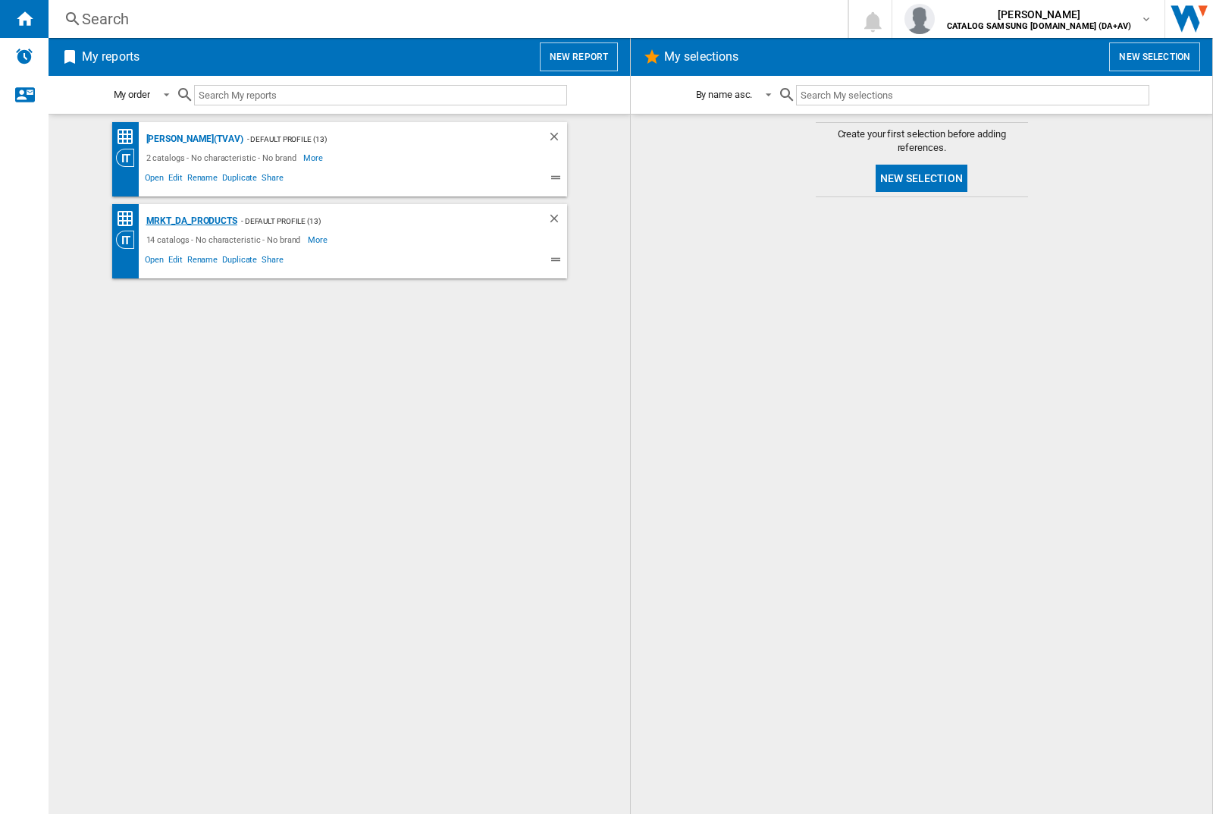
click at [191, 221] on div "MRKT_DA_PRODUCTS" at bounding box center [190, 221] width 95 height 19
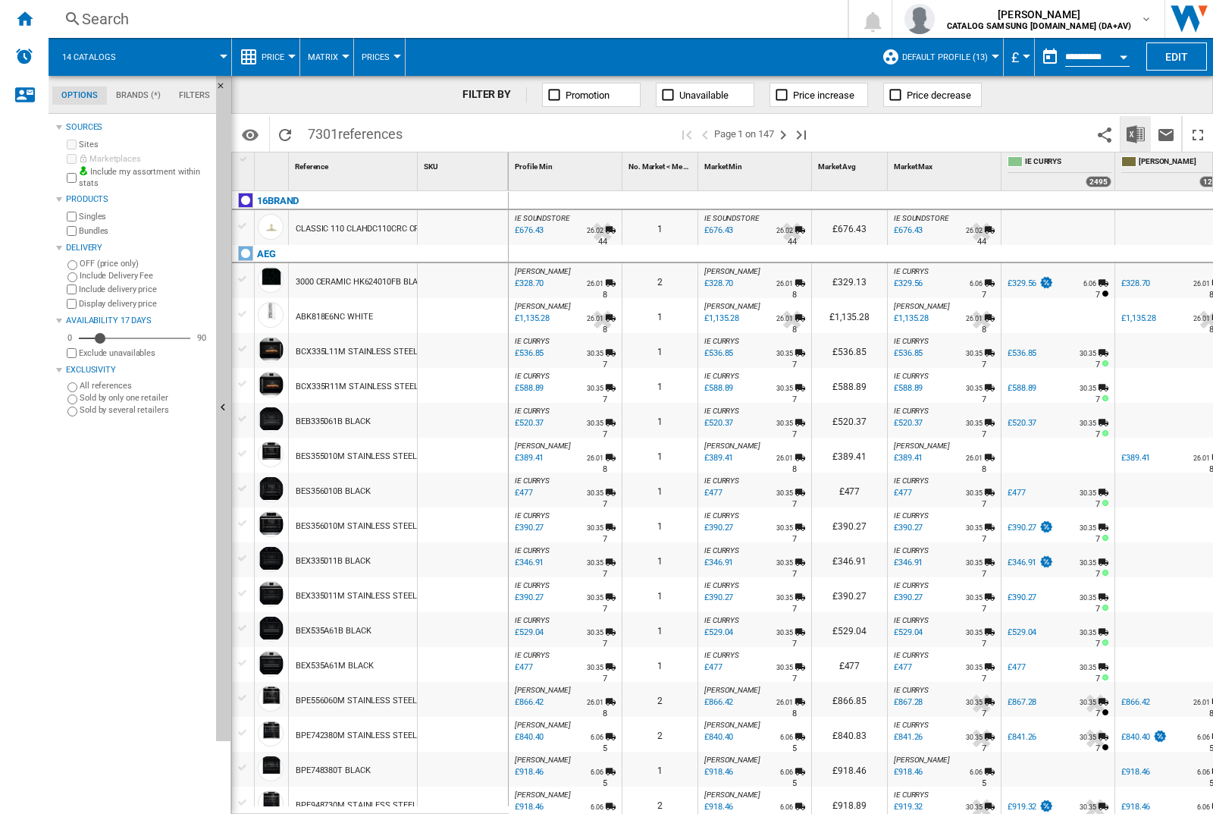
click at [1135, 133] on img "Download in Excel" at bounding box center [1136, 134] width 18 height 18
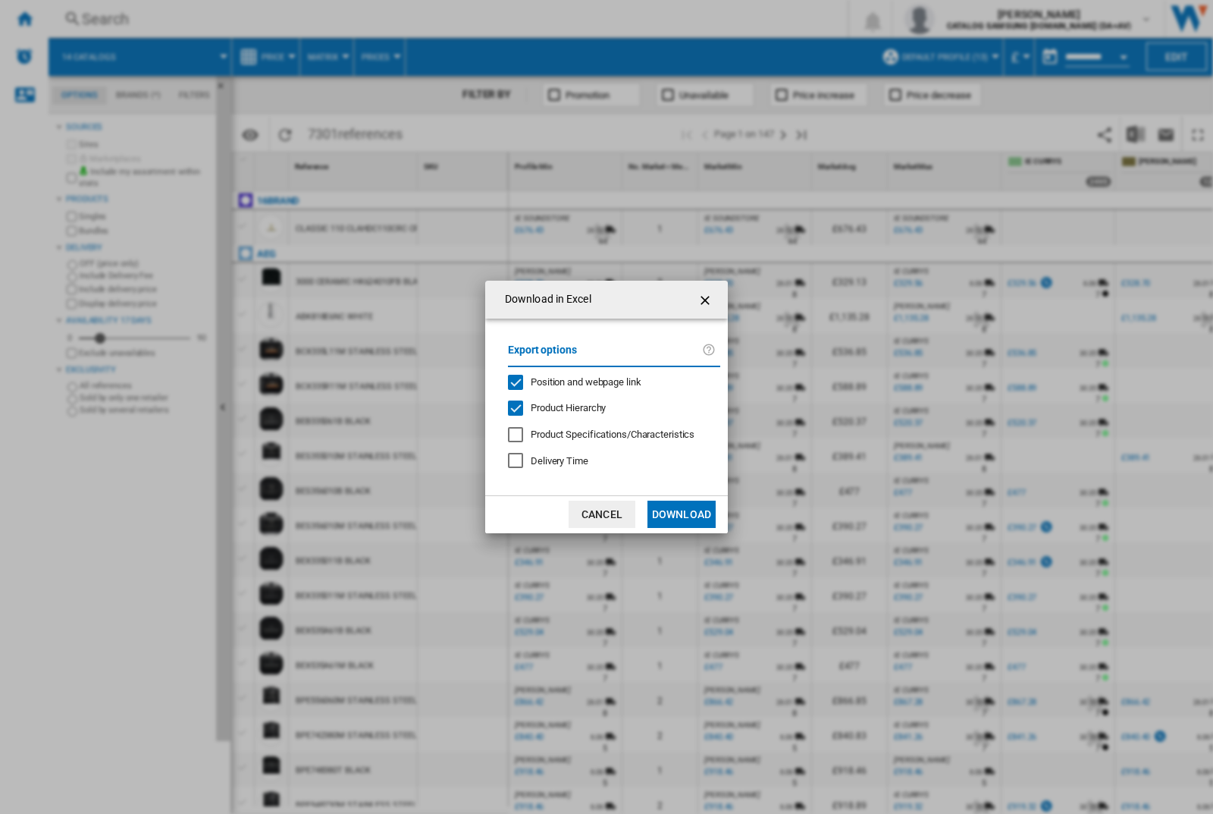
click at [577, 379] on span "Position and webpage link" at bounding box center [586, 381] width 111 height 11
click at [682, 514] on button "Download" at bounding box center [681, 513] width 68 height 27
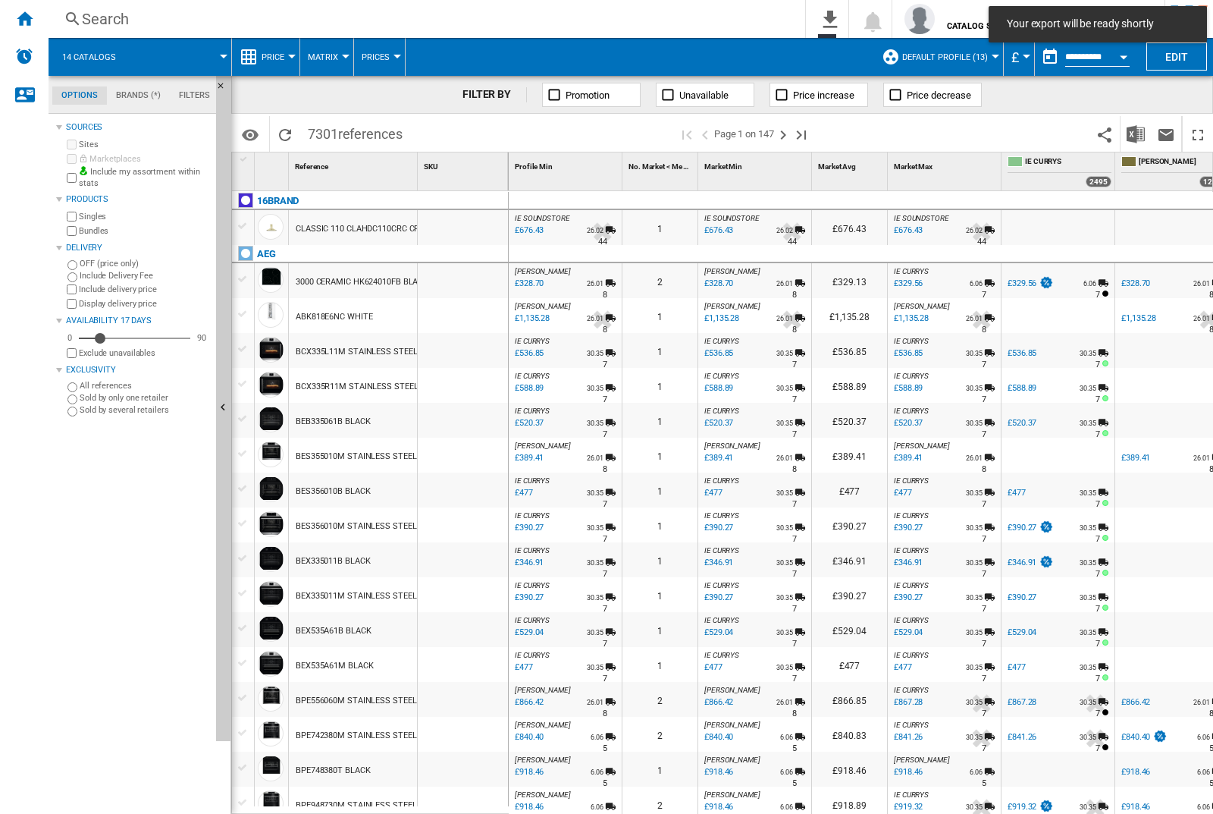
click at [469, 277] on div at bounding box center [463, 280] width 90 height 35
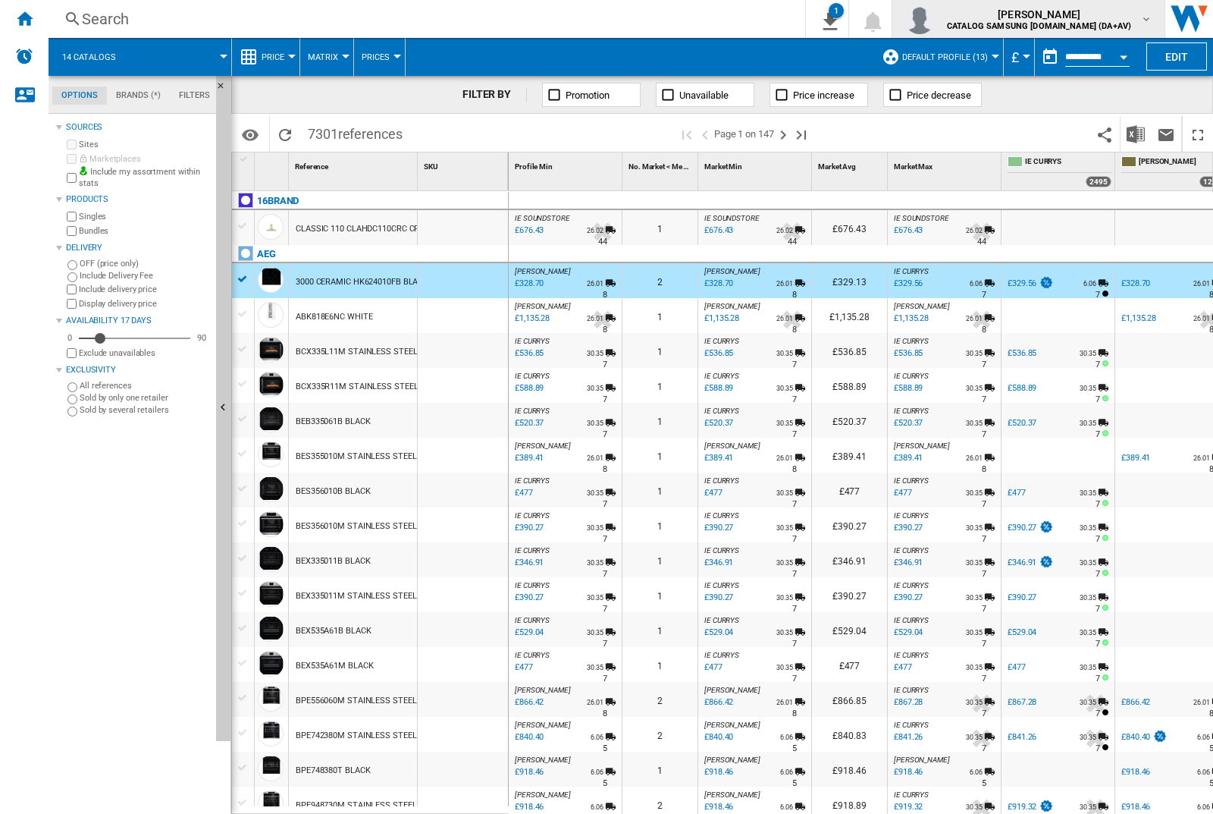
click at [935, 19] on img "button" at bounding box center [919, 19] width 30 height 30
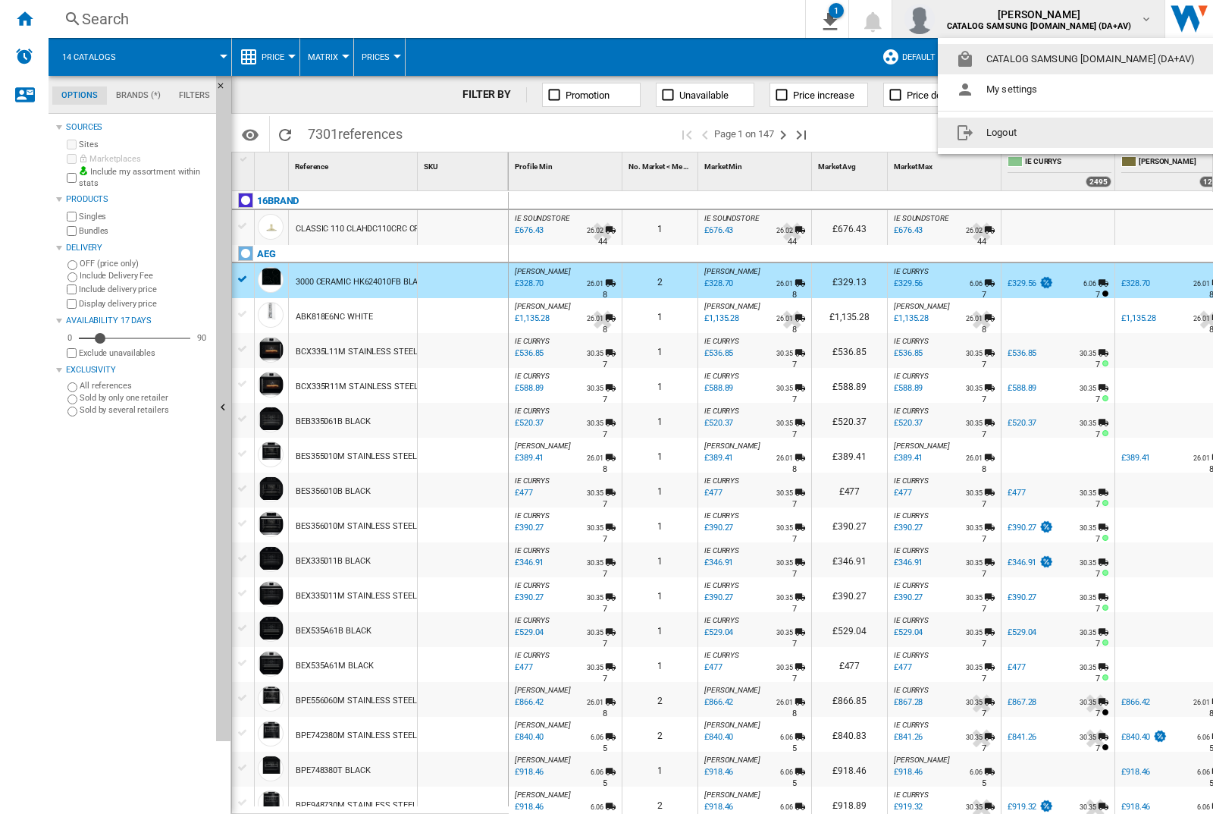
click at [1055, 133] on button "Logout" at bounding box center [1078, 133] width 281 height 30
